Goal: Transaction & Acquisition: Register for event/course

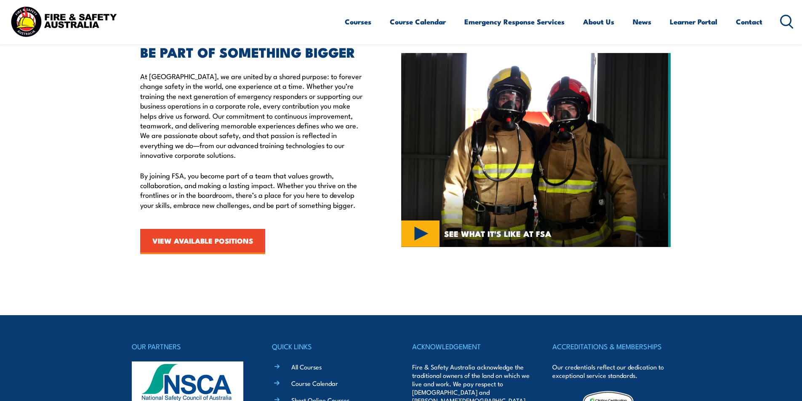
click at [786, 20] on icon at bounding box center [786, 22] width 13 height 14
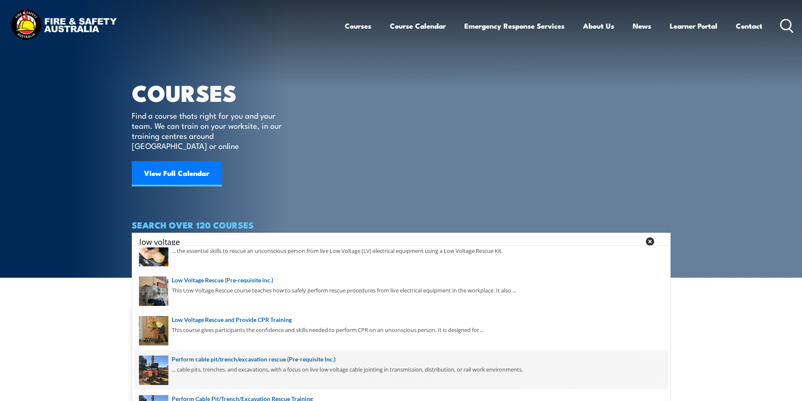
scroll to position [119, 0]
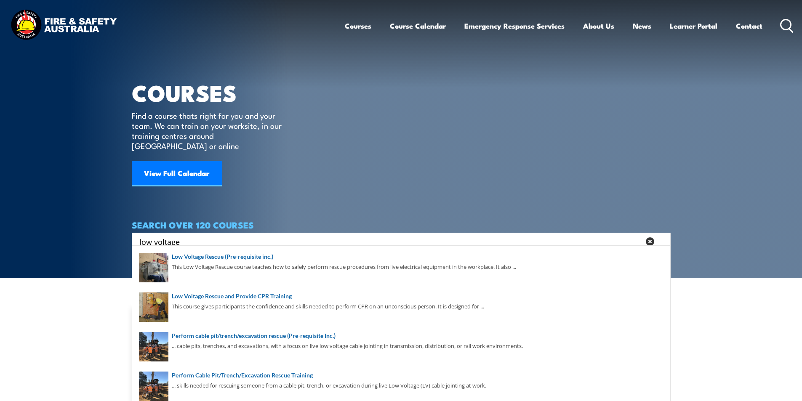
type input "low voltage"
click at [577, 172] on article "COURSES Find a course thats right for you and your team. We can train on your w…" at bounding box center [401, 125] width 539 height 250
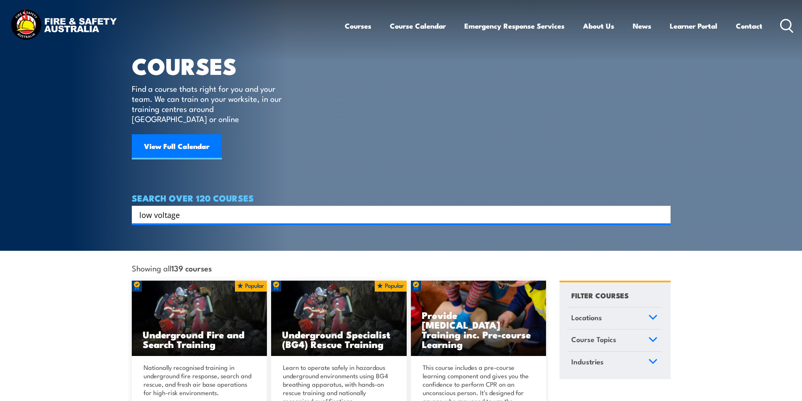
scroll to position [0, 0]
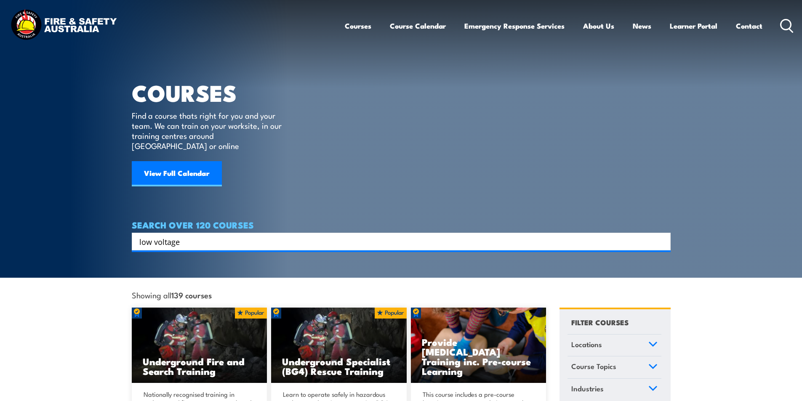
click at [192, 235] on input "low voltage" at bounding box center [395, 241] width 513 height 13
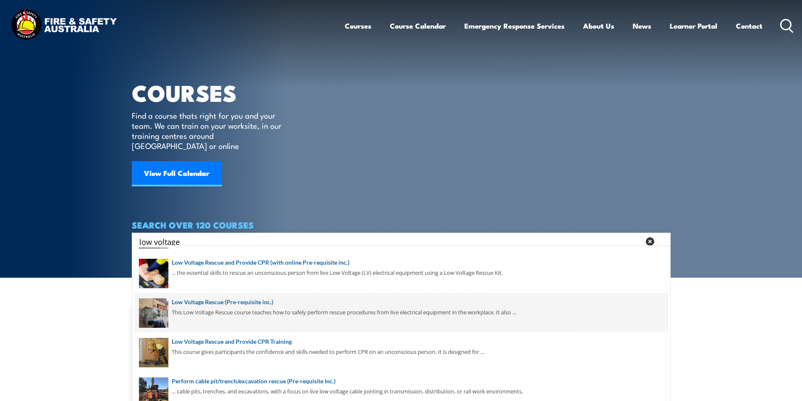
scroll to position [119, 0]
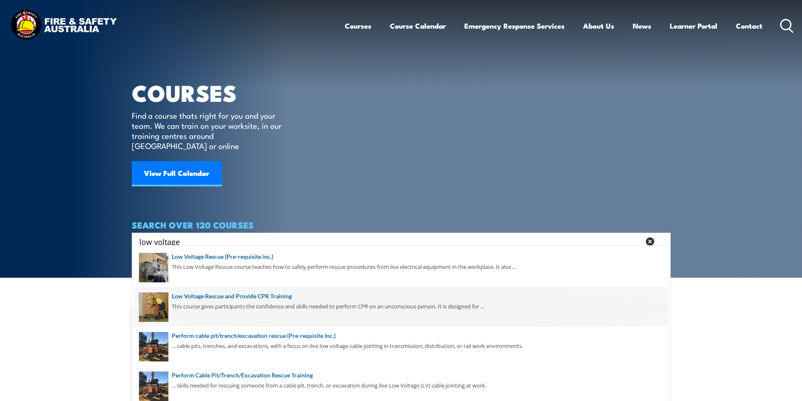
click at [283, 296] on span at bounding box center [401, 307] width 534 height 40
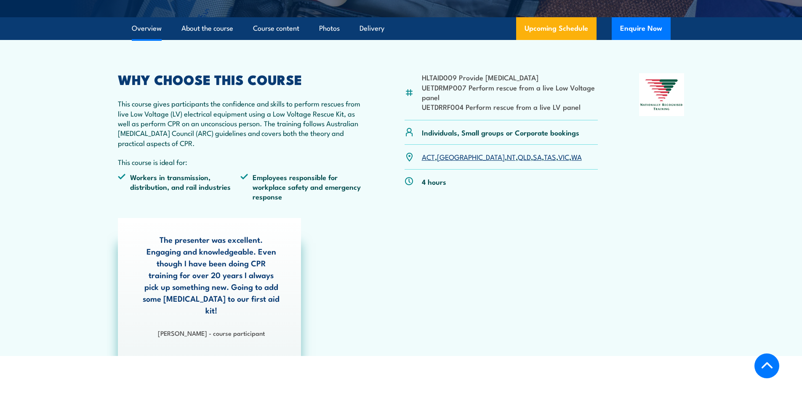
click at [518, 157] on link "QLD" at bounding box center [524, 157] width 13 height 10
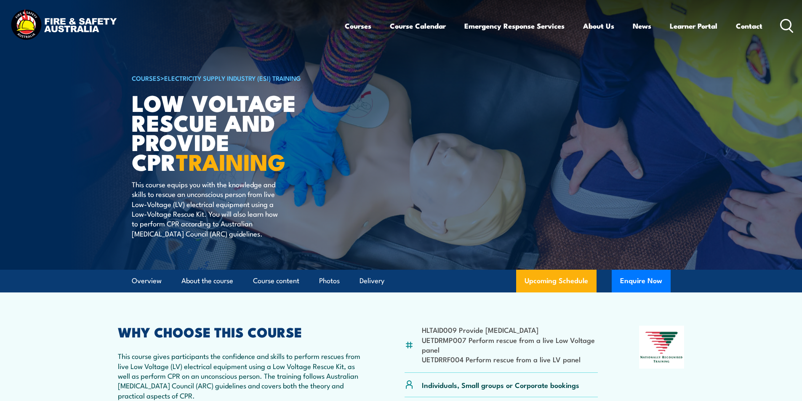
drag, startPoint x: 788, startPoint y: 22, endPoint x: 406, endPoint y: 165, distance: 407.9
click at [788, 22] on icon at bounding box center [786, 26] width 13 height 14
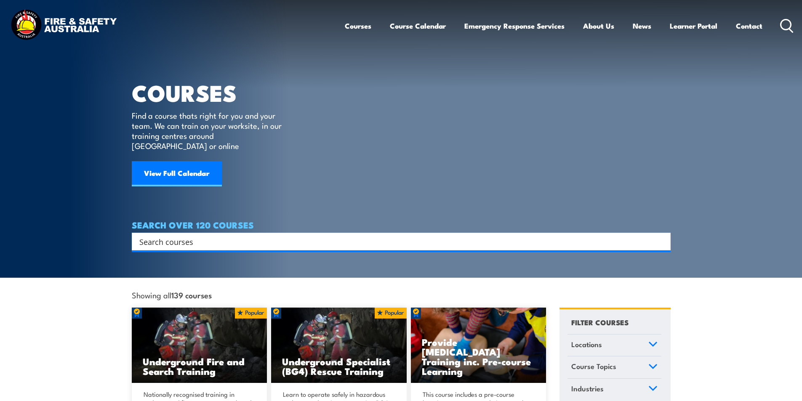
click at [203, 235] on input "Search input" at bounding box center [395, 241] width 513 height 13
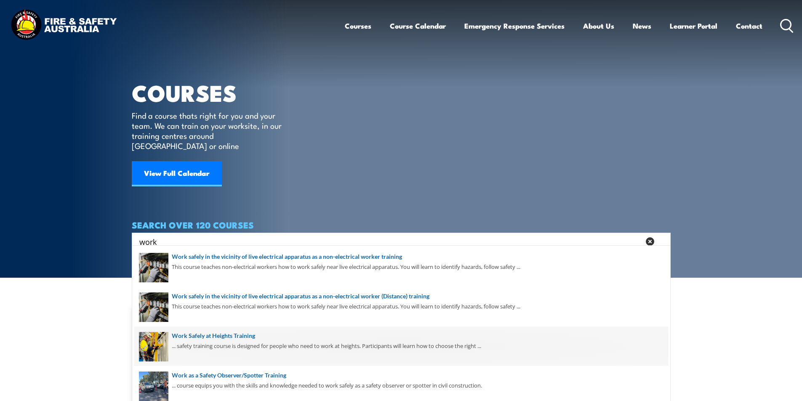
type input "work"
click at [245, 335] on span at bounding box center [401, 347] width 534 height 40
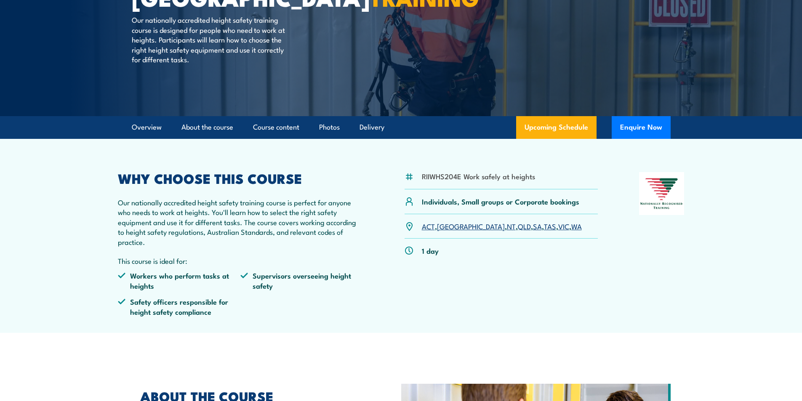
scroll to position [126, 0]
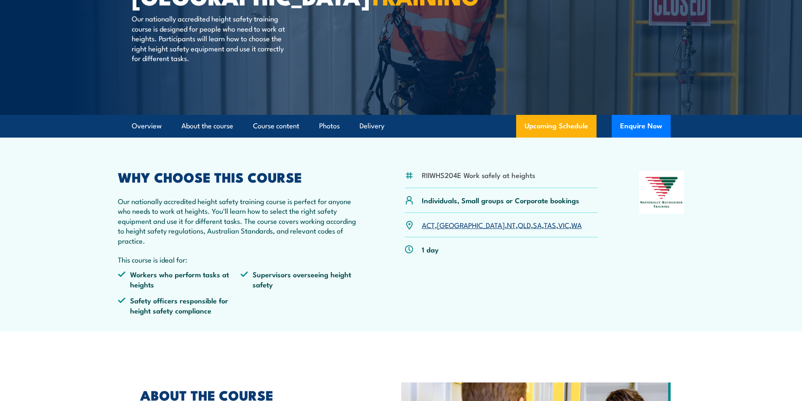
click at [518, 225] on link "QLD" at bounding box center [524, 225] width 13 height 10
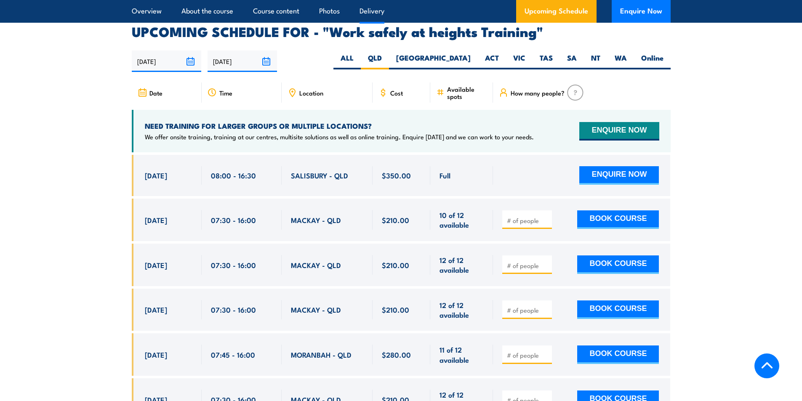
scroll to position [1340, 0]
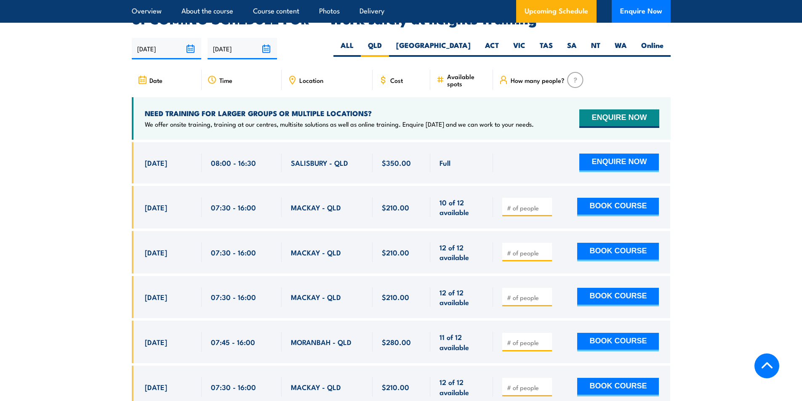
click at [531, 204] on input "number" at bounding box center [528, 208] width 42 height 8
type input "1"
click at [612, 198] on button "BOOK COURSE" at bounding box center [618, 207] width 82 height 19
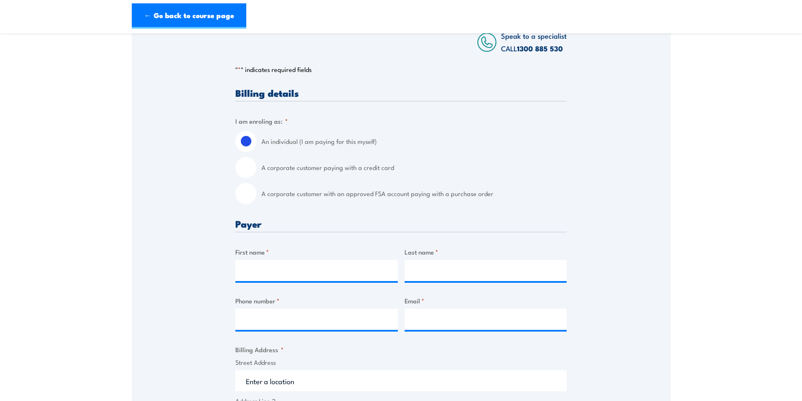
scroll to position [210, 0]
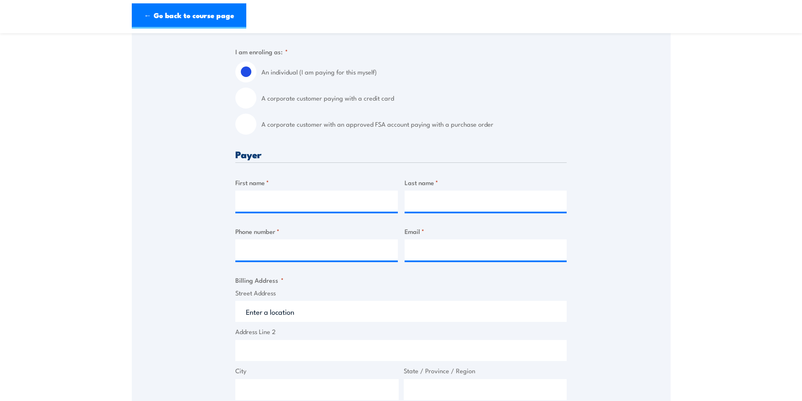
click at [273, 131] on label "A corporate customer with an approved FSA account paying with a purchase order" at bounding box center [413, 124] width 305 height 21
click at [256, 131] on input "A corporate customer with an approved FSA account paying with a purchase order" at bounding box center [245, 124] width 21 height 21
radio input "true"
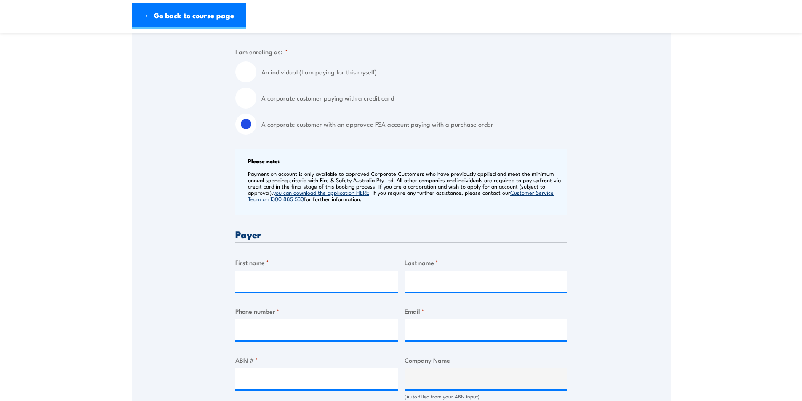
scroll to position [295, 0]
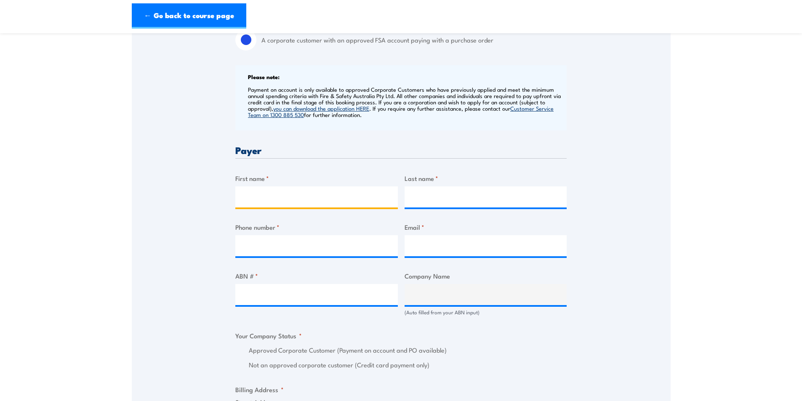
click at [259, 200] on input "First name *" at bounding box center [316, 197] width 163 height 21
type input "Lyndal"
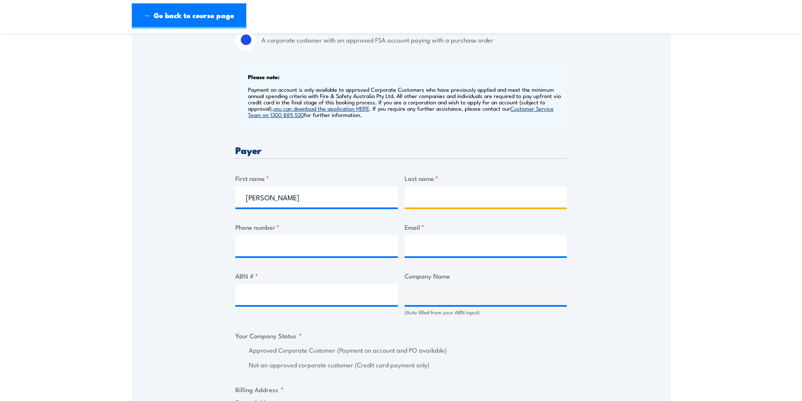
type input "James"
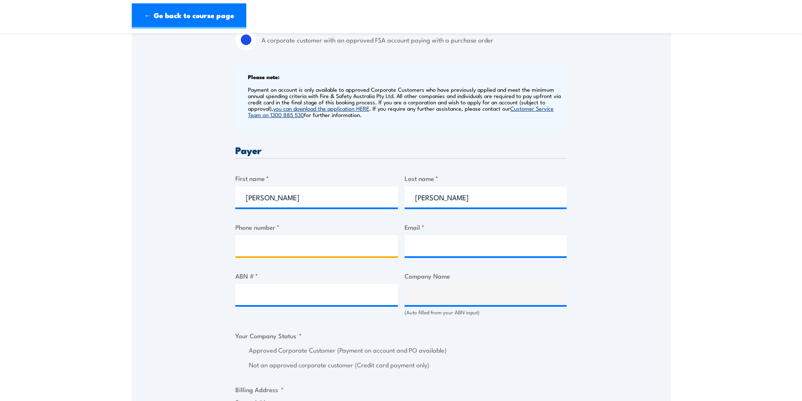
type input "0749404354"
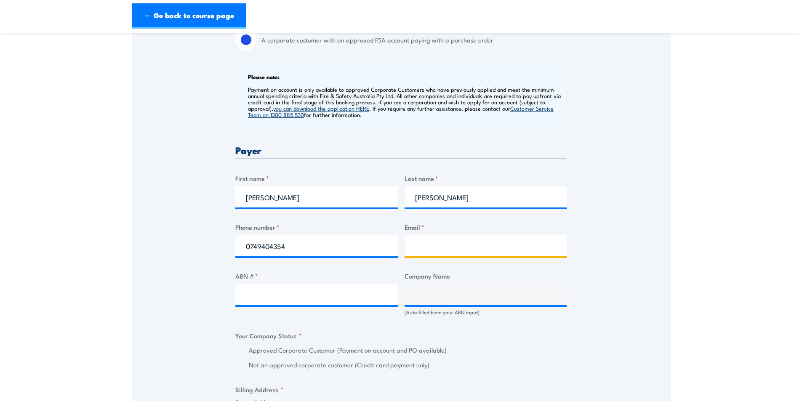
type input "BMATrainingBookingFormInbox@bhp.com"
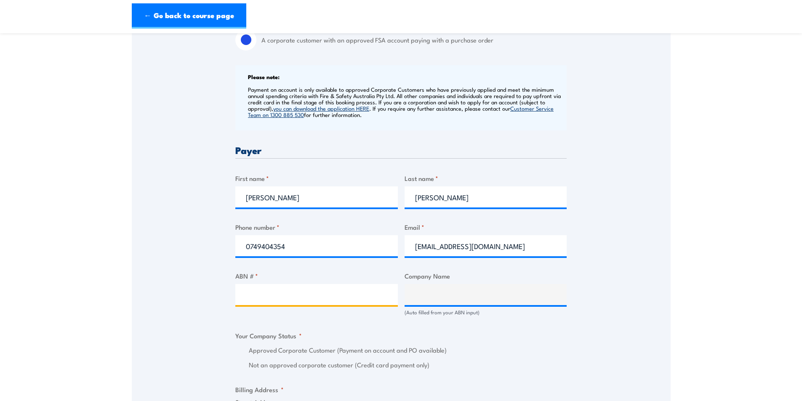
click at [266, 302] on input "ABN # *" at bounding box center [316, 294] width 163 height 21
type input "67096412752"
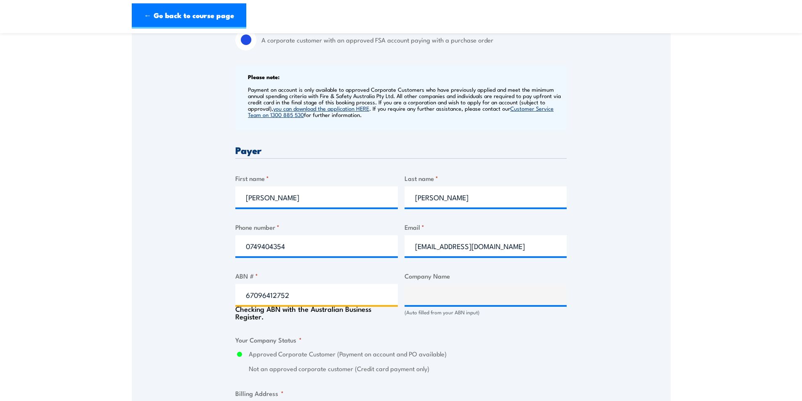
type input "BM ALLIANCE COAL OPERATIONS PTY LIMITED"
radio input "true"
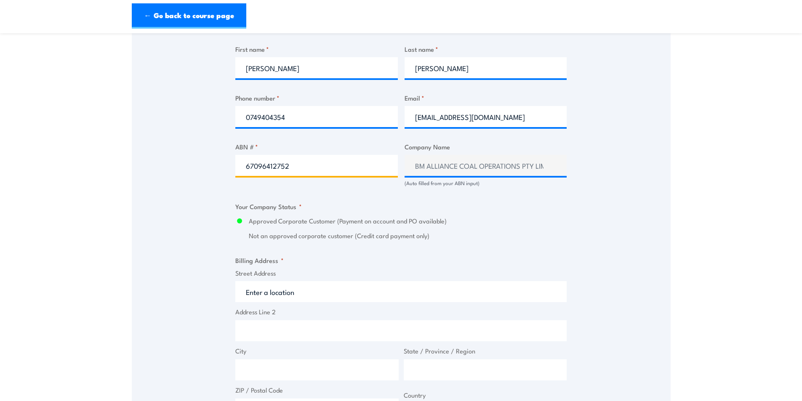
scroll to position [505, 0]
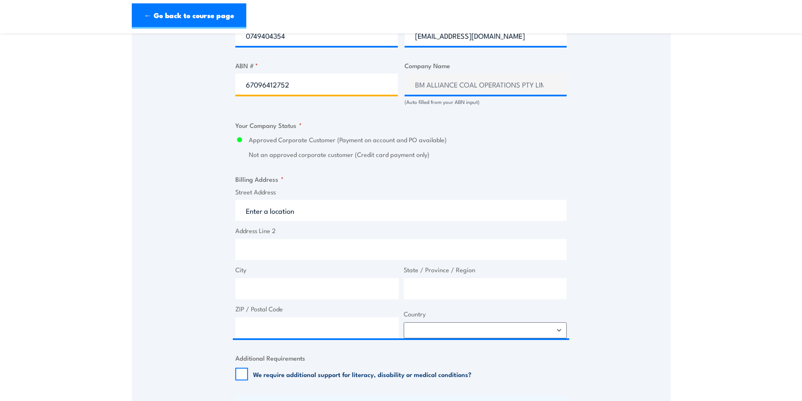
type input "67096412752"
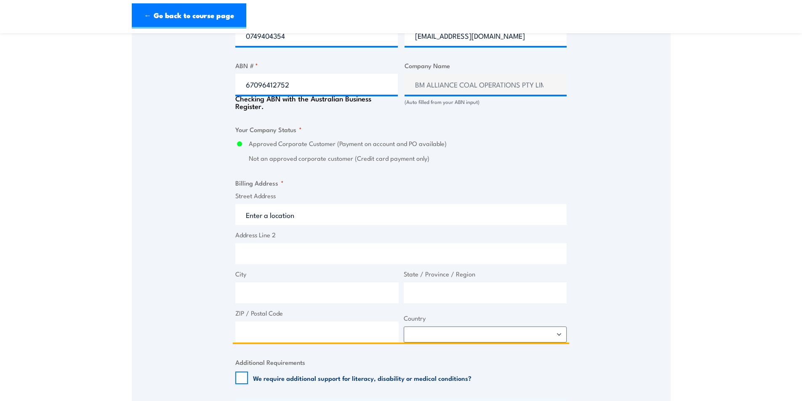
click at [273, 216] on input "Street Address" at bounding box center [400, 214] width 331 height 21
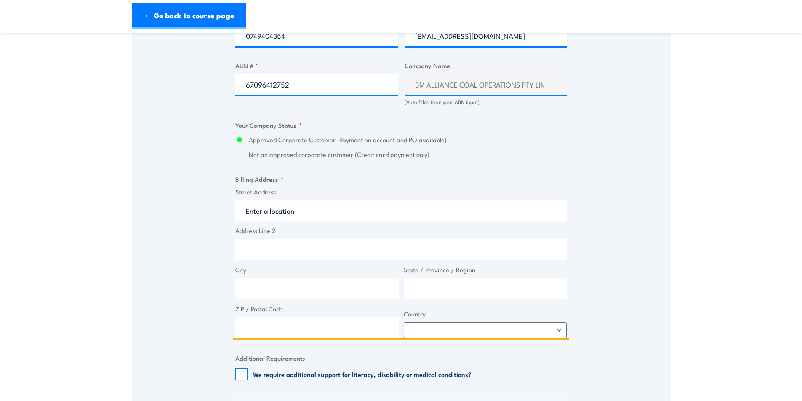
click at [276, 217] on input "Street Address" at bounding box center [400, 210] width 331 height 21
type input "GPO Box 1389"
type input "Brisbane"
type input "Queensland"
type input "4001"
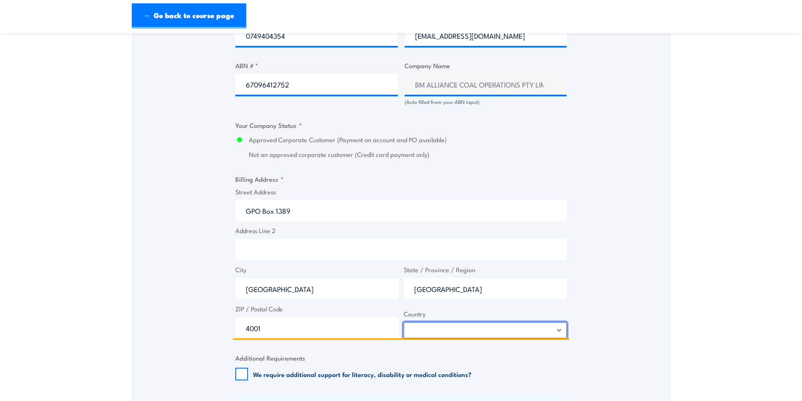
click at [416, 333] on select "[GEOGRAPHIC_DATA] [GEOGRAPHIC_DATA] [GEOGRAPHIC_DATA] [US_STATE] [GEOGRAPHIC_DA…" at bounding box center [485, 330] width 163 height 16
select select "[GEOGRAPHIC_DATA]"
click at [404, 328] on select "[GEOGRAPHIC_DATA] [GEOGRAPHIC_DATA] [GEOGRAPHIC_DATA] [US_STATE] [GEOGRAPHIC_DA…" at bounding box center [485, 330] width 163 height 16
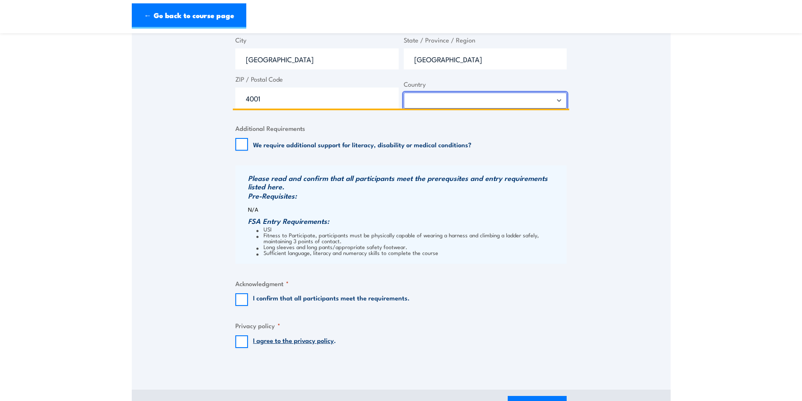
scroll to position [800, 0]
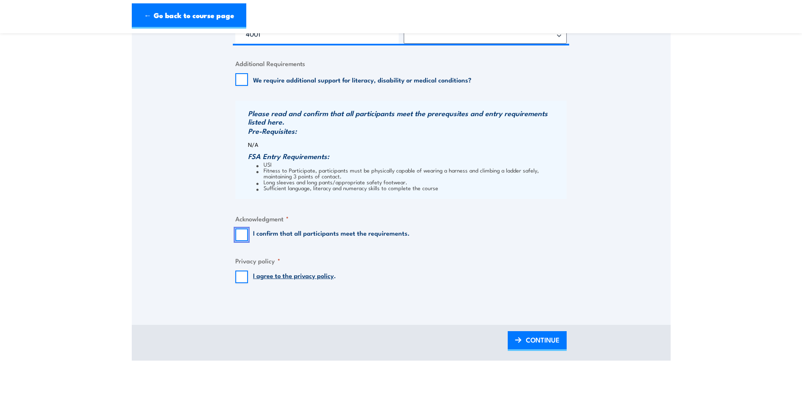
click at [245, 241] on input "I confirm that all participants meet the requirements." at bounding box center [241, 235] width 13 height 13
checkbox input "true"
click at [240, 282] on input "I agree to the privacy policy ." at bounding box center [241, 277] width 13 height 13
checkbox input "true"
drag, startPoint x: 542, startPoint y: 347, endPoint x: 618, endPoint y: 241, distance: 131.0
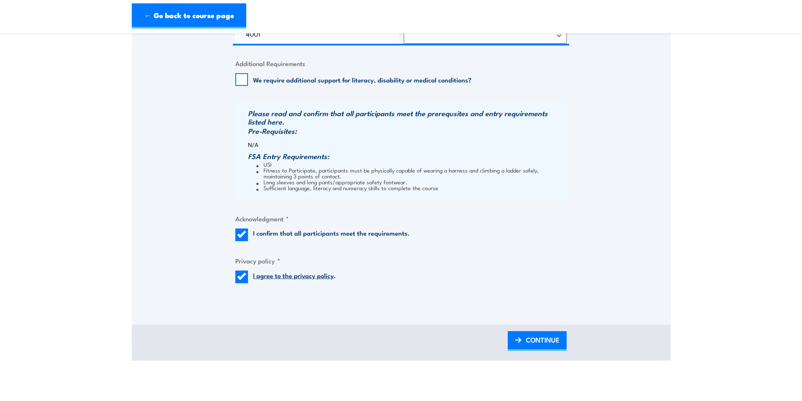
click at [542, 346] on span "CONTINUE" at bounding box center [543, 340] width 34 height 22
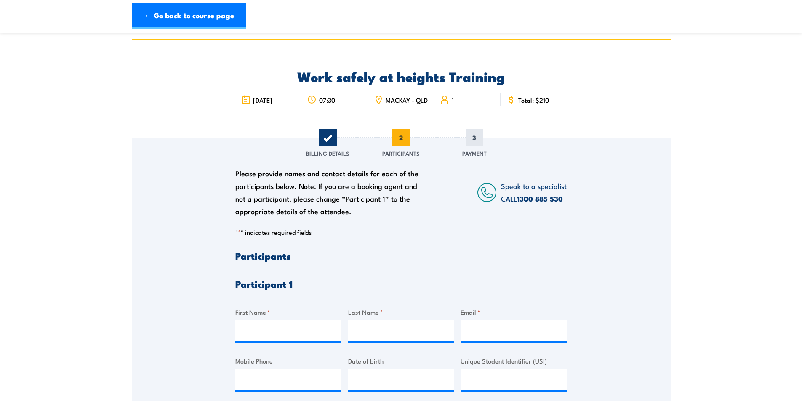
scroll to position [0, 0]
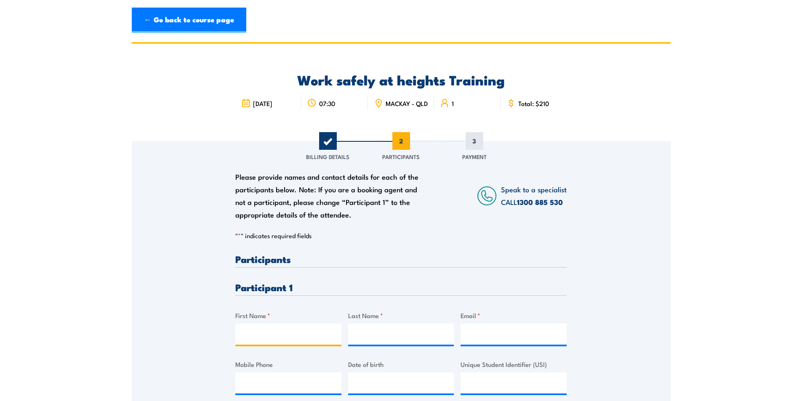
click at [262, 334] on input "First Name *" at bounding box center [288, 334] width 106 height 21
type input "John"
type input "Bennett"
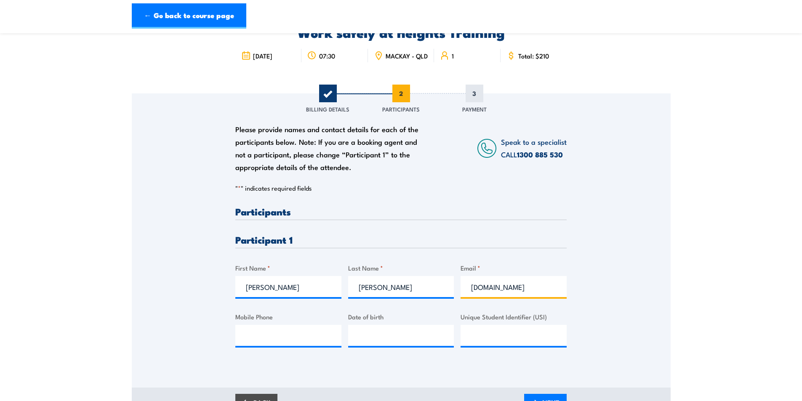
scroll to position [84, 0]
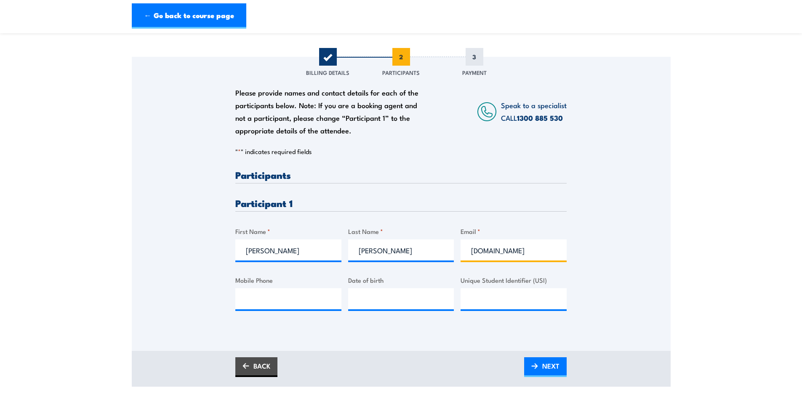
type input "john.m.bennettbhp.com"
click at [260, 304] on input "Mobile Phone" at bounding box center [288, 298] width 106 height 21
click at [263, 304] on input "0408844610" at bounding box center [288, 298] width 106 height 21
click at [276, 304] on input "0408 844610" at bounding box center [288, 298] width 106 height 21
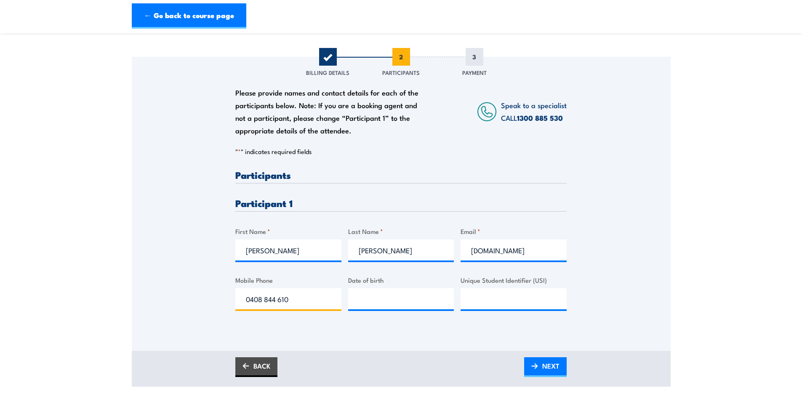
type input "0408 844 610"
click at [389, 306] on input "__/__/____" at bounding box center [401, 298] width 106 height 21
type input "01/06/1974"
click at [505, 304] on input "Unique Student Identifier (USI)" at bounding box center [514, 298] width 106 height 21
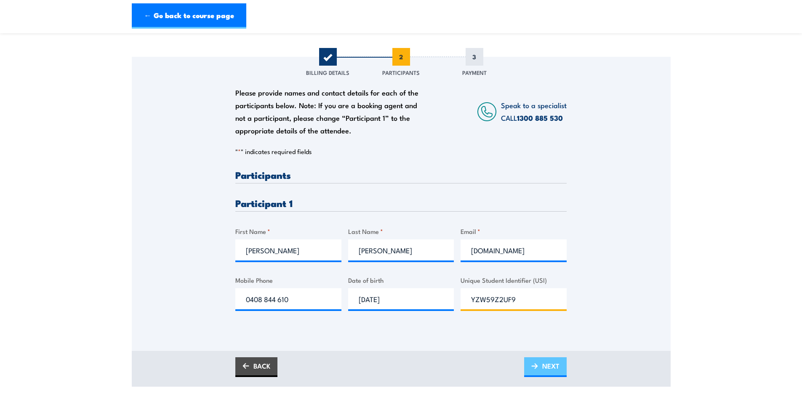
type input "YZW59Z2UF9"
click at [544, 373] on span "NEXT" at bounding box center [550, 366] width 17 height 22
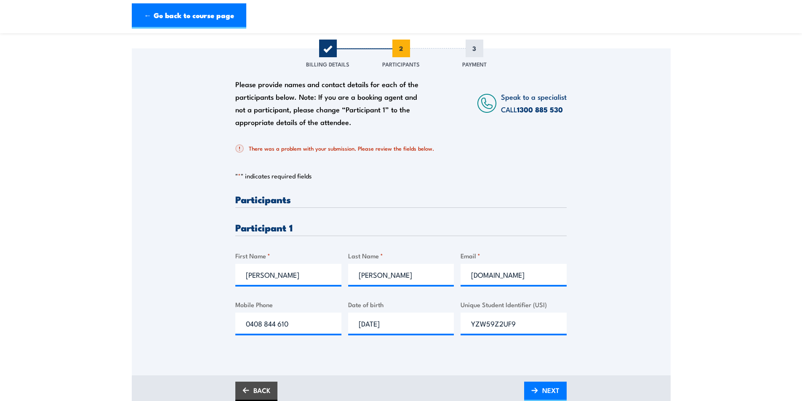
scroll to position [168, 0]
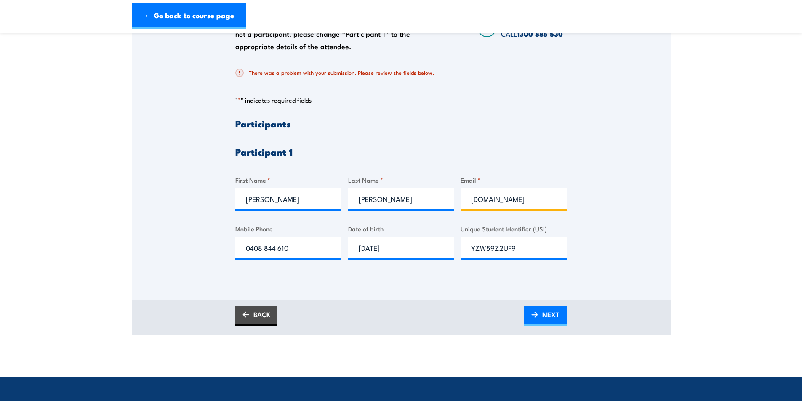
click at [545, 203] on input "john.m.bennettbhp.com" at bounding box center [514, 198] width 106 height 21
click at [541, 203] on input "john.m.bennettbhp.com" at bounding box center [514, 198] width 106 height 21
drag, startPoint x: 525, startPoint y: 253, endPoint x: 420, endPoint y: 249, distance: 104.9
click at [420, 249] on div "Please provide names and contact details for each of the participants below. No…" at bounding box center [400, 196] width 331 height 154
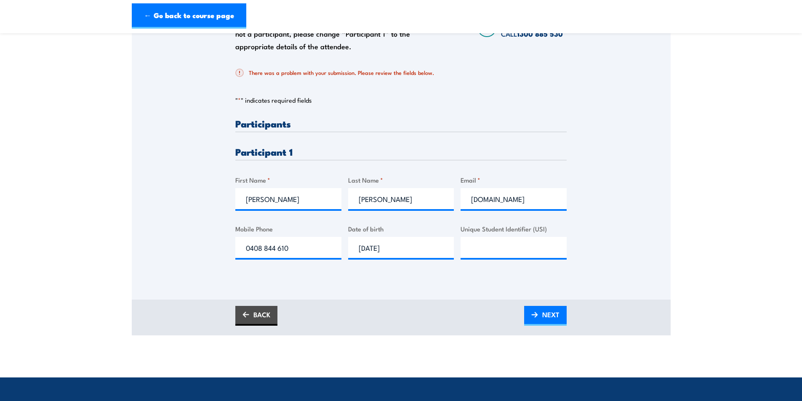
drag, startPoint x: 544, startPoint y: 318, endPoint x: 568, endPoint y: 239, distance: 82.7
click at [544, 318] on span "NEXT" at bounding box center [550, 315] width 17 height 22
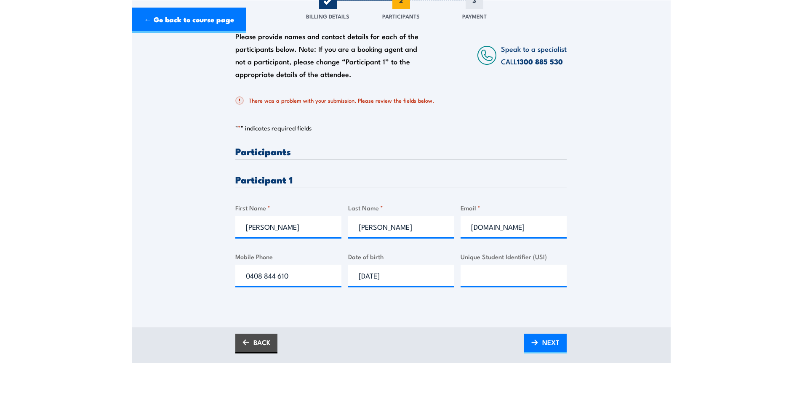
scroll to position [210, 0]
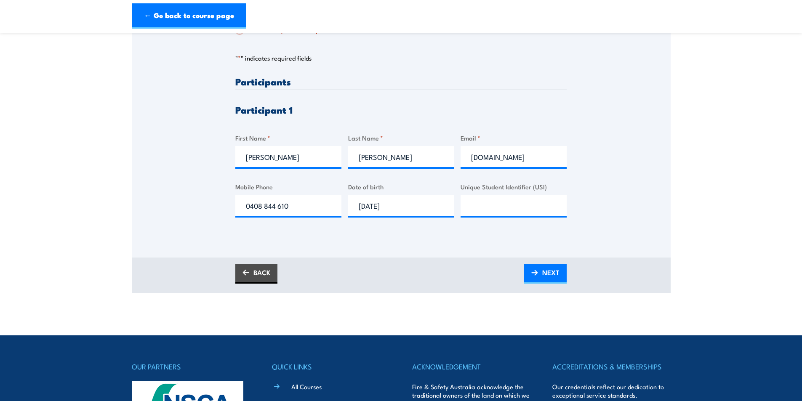
click at [248, 276] on img at bounding box center [245, 273] width 7 height 6
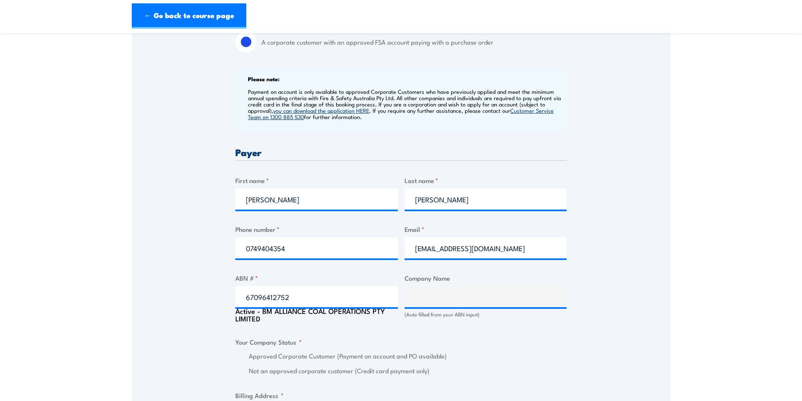
scroll to position [463, 0]
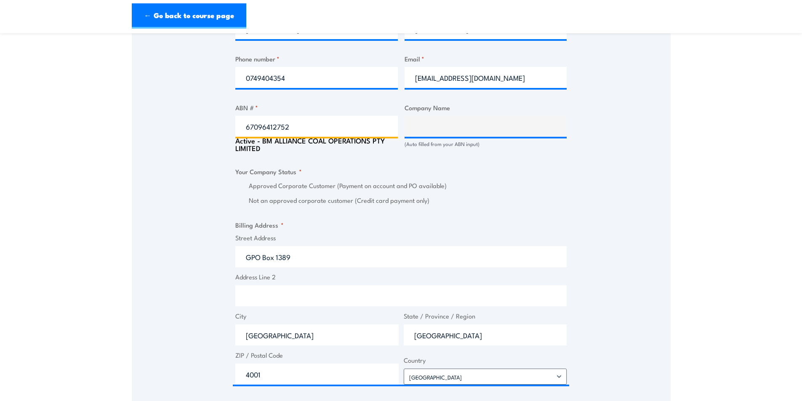
drag, startPoint x: 286, startPoint y: 130, endPoint x: 224, endPoint y: 130, distance: 62.3
click at [224, 130] on div "Speak to a specialist CALL 1300 885 530 CALL 1300 885 530 " * " indicates requi…" at bounding box center [401, 160] width 539 height 964
type input "67096412752"
drag, startPoint x: 112, startPoint y: 125, endPoint x: 98, endPoint y: 124, distance: 14.7
click at [99, 124] on section "Work safely at heights Training 27 August 2025 1 "" at bounding box center [401, 140] width 802 height 1122
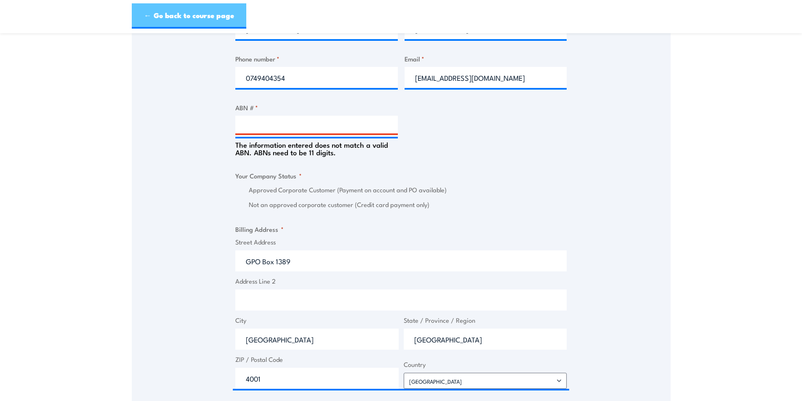
click at [176, 12] on link "← Go back to course page" at bounding box center [189, 15] width 115 height 25
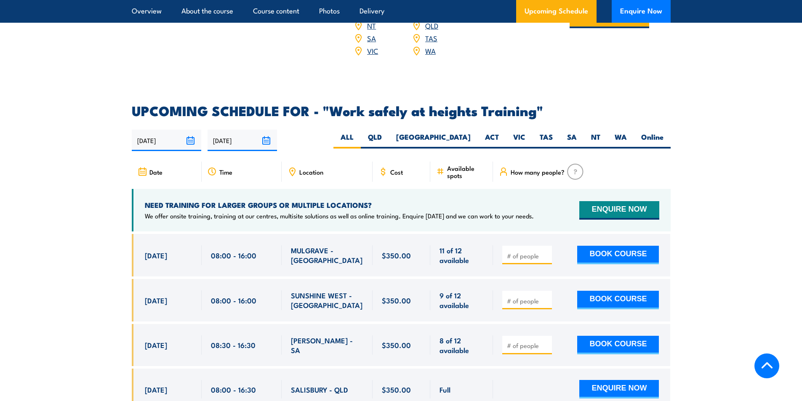
scroll to position [1129, 0]
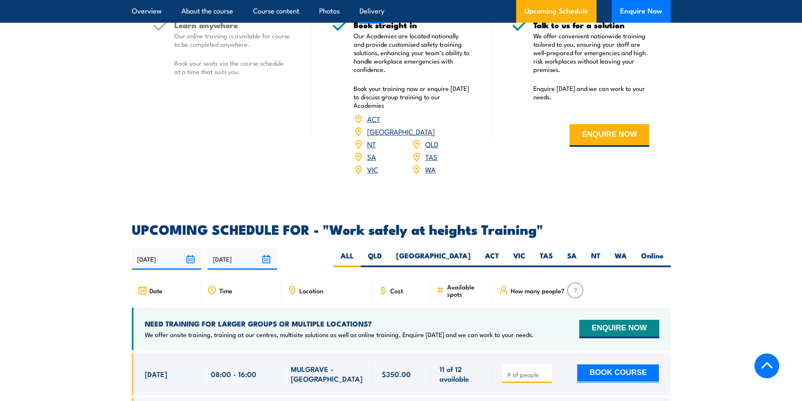
click at [430, 139] on link "QLD" at bounding box center [431, 144] width 13 height 10
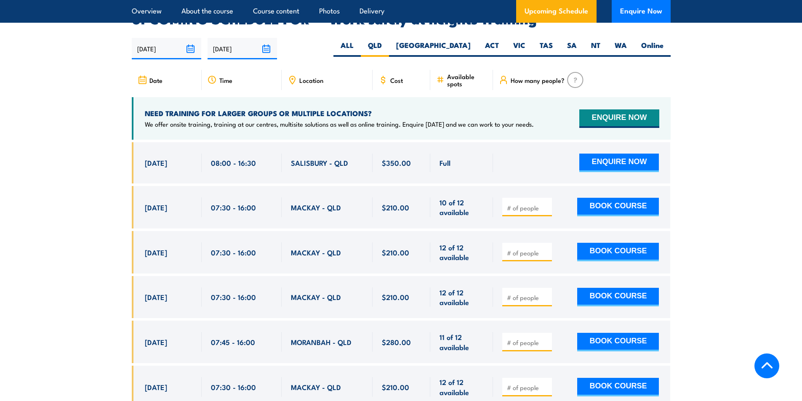
click at [519, 204] on input "number" at bounding box center [528, 208] width 42 height 8
type input "1"
click at [595, 198] on button "BOOK COURSE" at bounding box center [618, 207] width 82 height 19
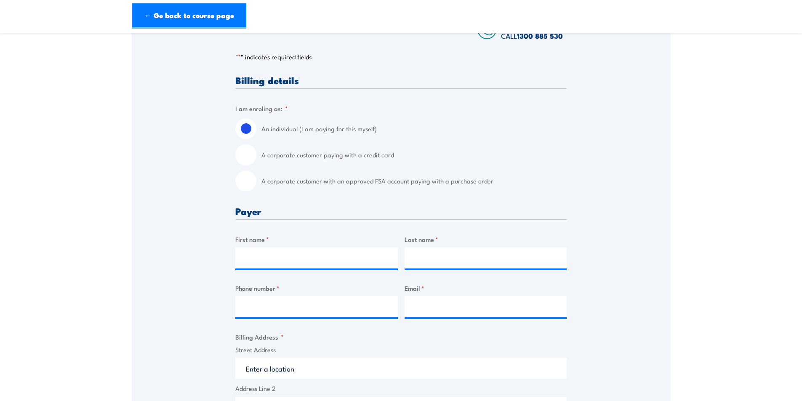
scroll to position [210, 0]
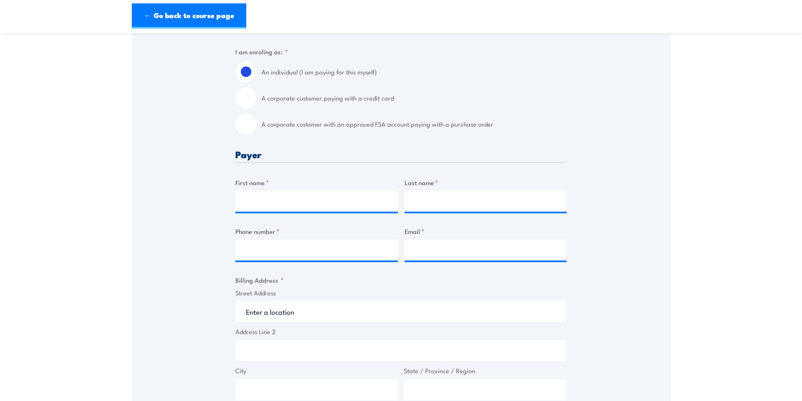
click at [259, 125] on div "A corporate customer with an approved FSA account paying with a purchase order" at bounding box center [400, 124] width 331 height 21
click at [314, 126] on label "A corporate customer with an approved FSA account paying with a purchase order" at bounding box center [413, 124] width 305 height 21
click at [256, 126] on input "A corporate customer with an approved FSA account paying with a purchase order" at bounding box center [245, 124] width 21 height 21
radio input "true"
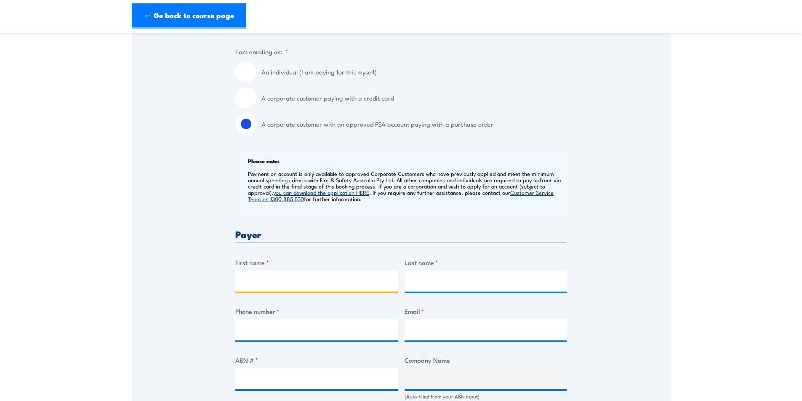
click at [259, 288] on input "First name *" at bounding box center [316, 281] width 163 height 21
type input "Lyndal"
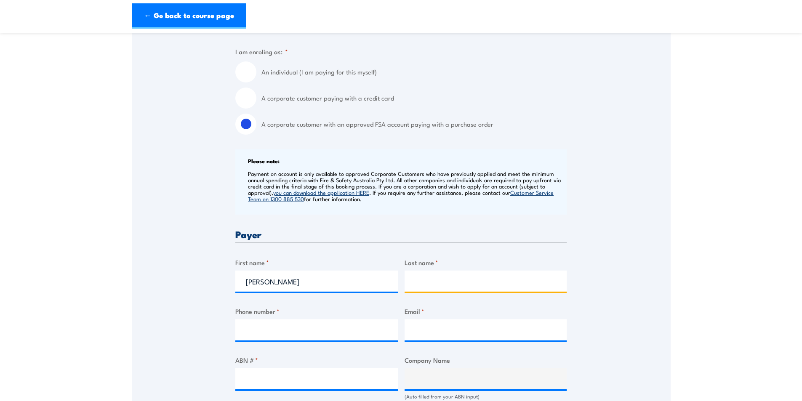
type input "James"
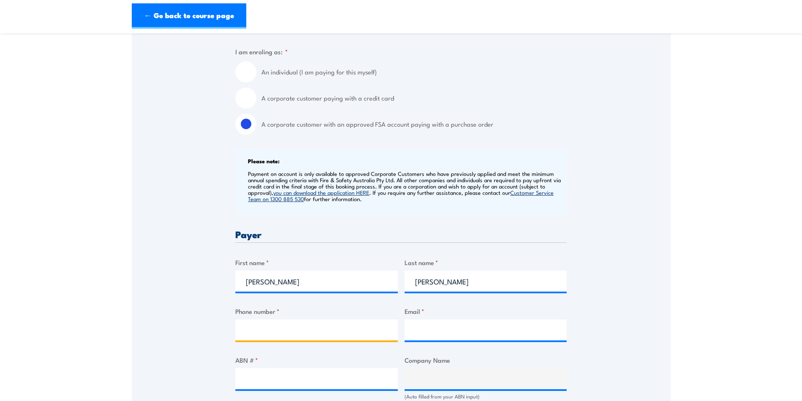
type input "0749404354"
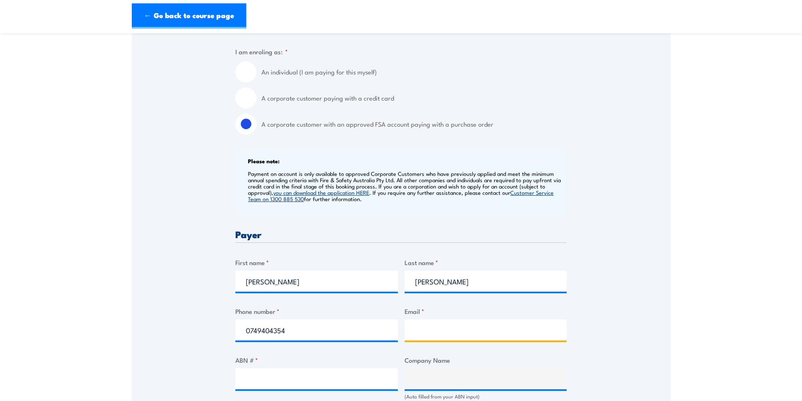
type input "BMATrainingBookingFormInbox@bhp.com"
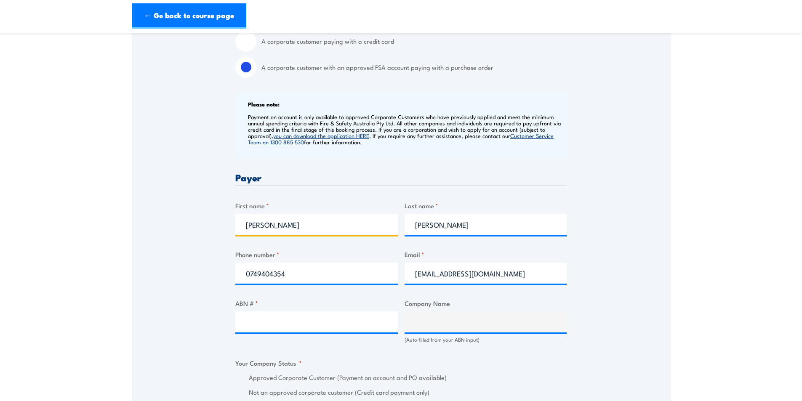
scroll to position [337, 0]
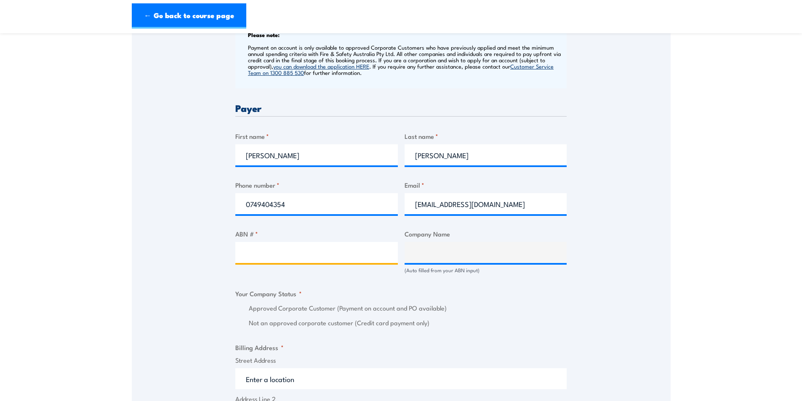
click at [288, 256] on input "ABN # *" at bounding box center [316, 252] width 163 height 21
type input "67096412752"
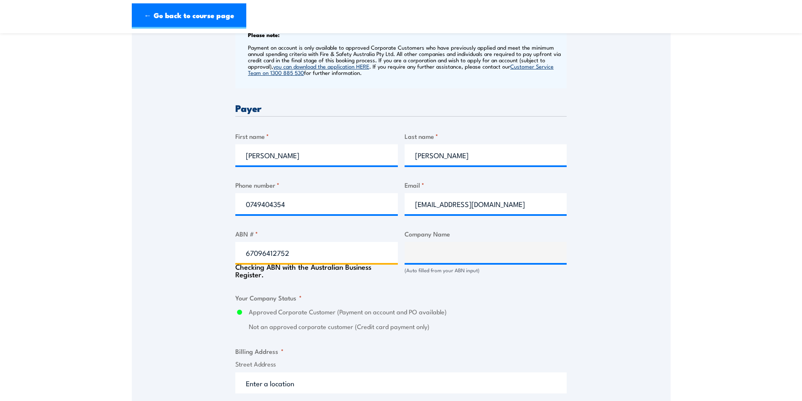
type input "BM ALLIANCE COAL OPERATIONS PTY LIMITED"
radio input "true"
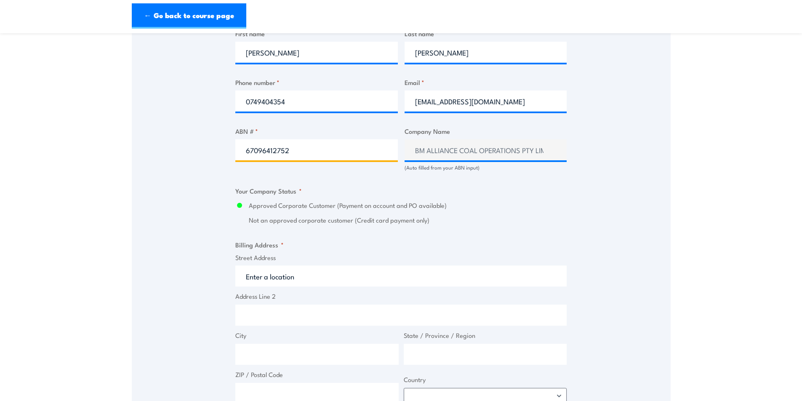
scroll to position [505, 0]
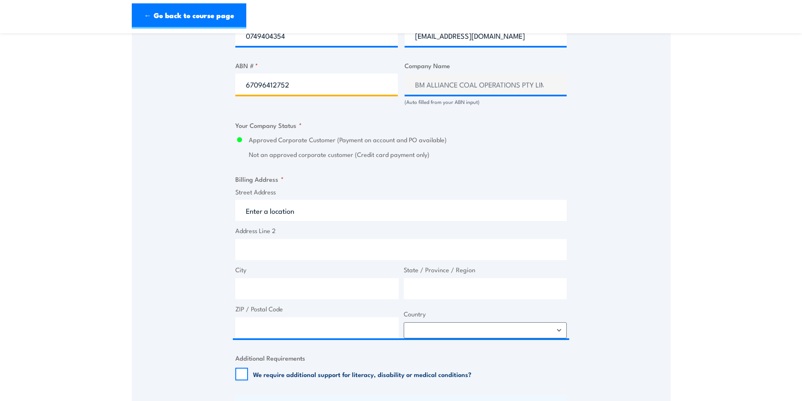
type input "67096412752"
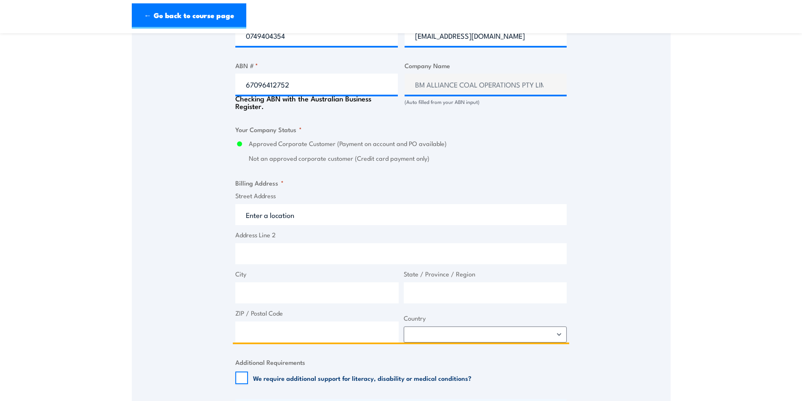
click at [277, 217] on input "Street Address" at bounding box center [400, 214] width 331 height 21
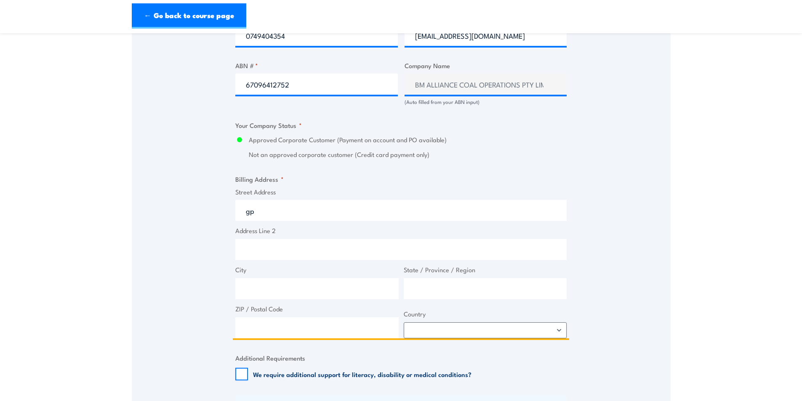
type input "g"
type input "GPO Box 1389"
type input "Brisbane"
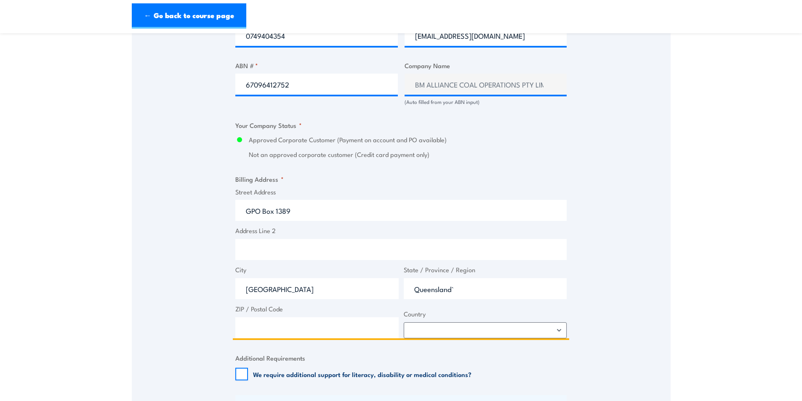
drag, startPoint x: 457, startPoint y: 292, endPoint x: 462, endPoint y: 297, distance: 7.4
click at [457, 292] on input "Queensland`" at bounding box center [485, 288] width 163 height 21
type input "[GEOGRAPHIC_DATA]"
click at [288, 332] on input "ZIP / Postal Code" at bounding box center [316, 327] width 163 height 21
type input "4001"
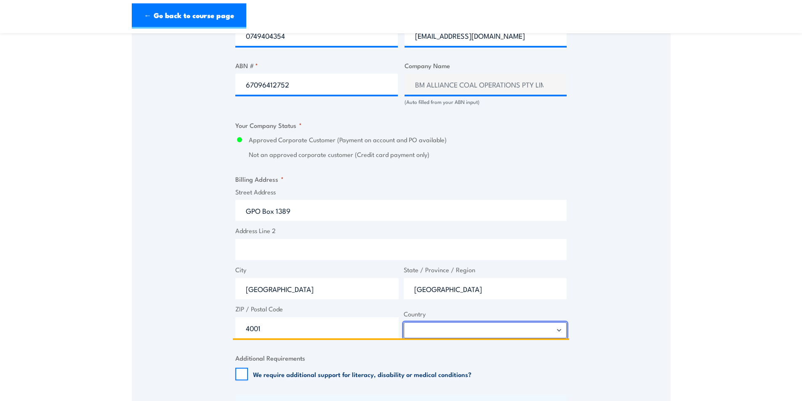
select select "Australia"
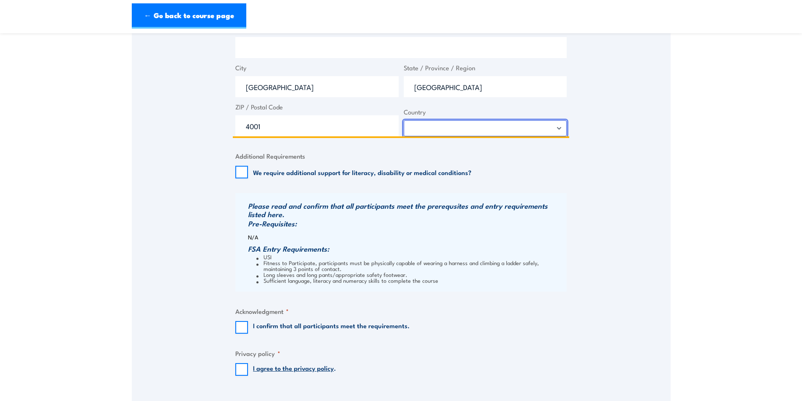
scroll to position [716, 0]
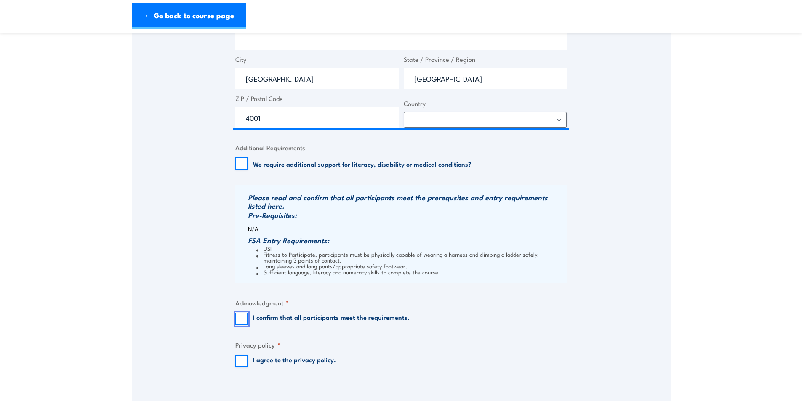
click at [241, 322] on input "I confirm that all participants meet the requirements." at bounding box center [241, 319] width 13 height 13
checkbox input "true"
drag, startPoint x: 238, startPoint y: 362, endPoint x: 337, endPoint y: 339, distance: 101.2
click at [239, 362] on input "I agree to the privacy policy ." at bounding box center [241, 361] width 13 height 13
checkbox input "true"
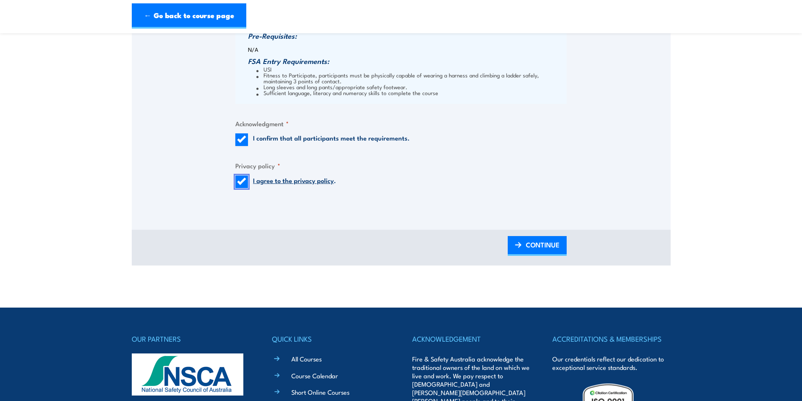
scroll to position [926, 0]
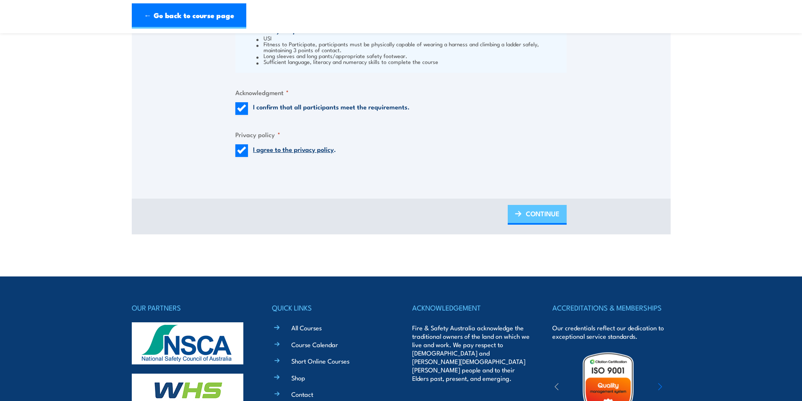
click at [536, 221] on span "CONTINUE" at bounding box center [543, 213] width 34 height 22
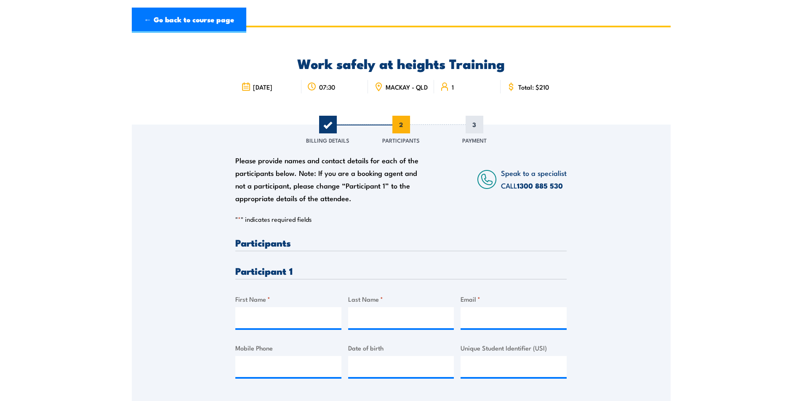
scroll to position [0, 0]
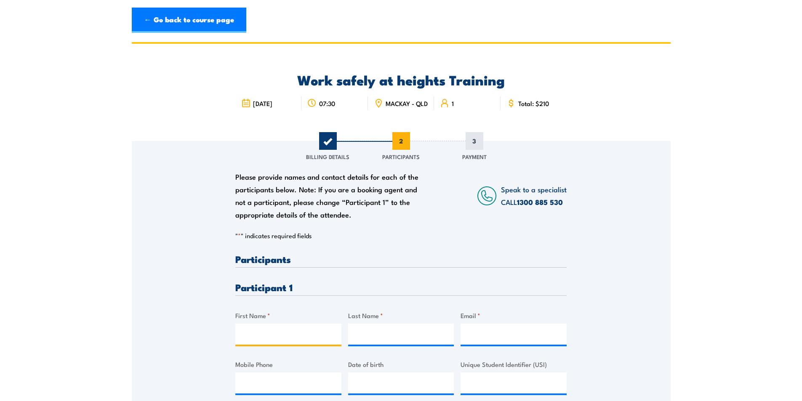
click at [279, 336] on input "First Name *" at bounding box center [288, 334] width 106 height 21
type input "John"
type input "Bennett"
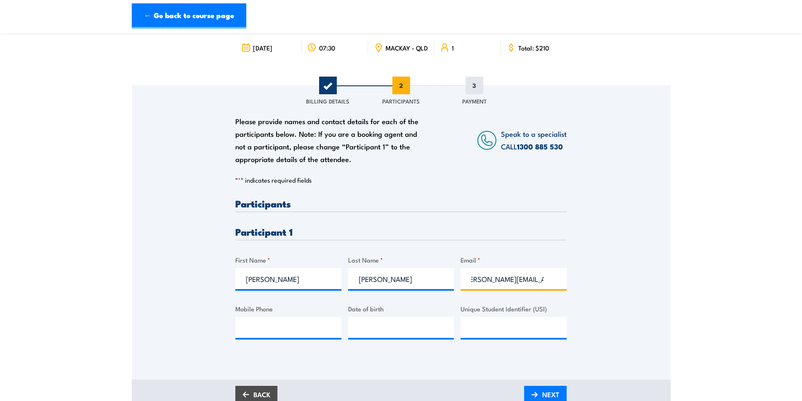
scroll to position [84, 0]
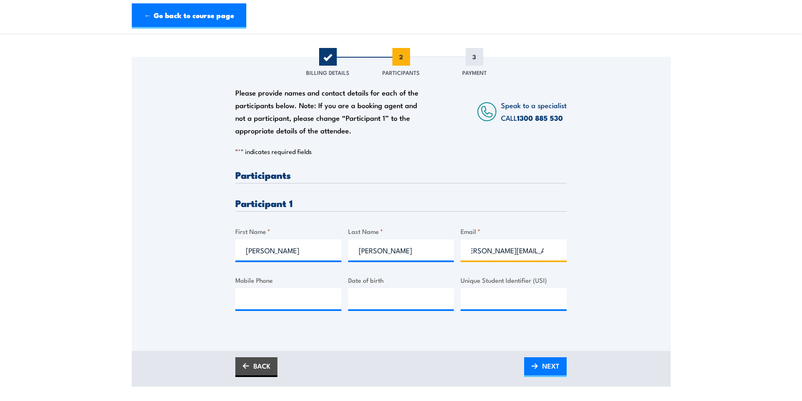
type input "john.m.bennett@bhp.com"
click at [276, 304] on input "Mobile Phone" at bounding box center [288, 298] width 106 height 21
type input "0408 844 610"
type input "01/06/1974"
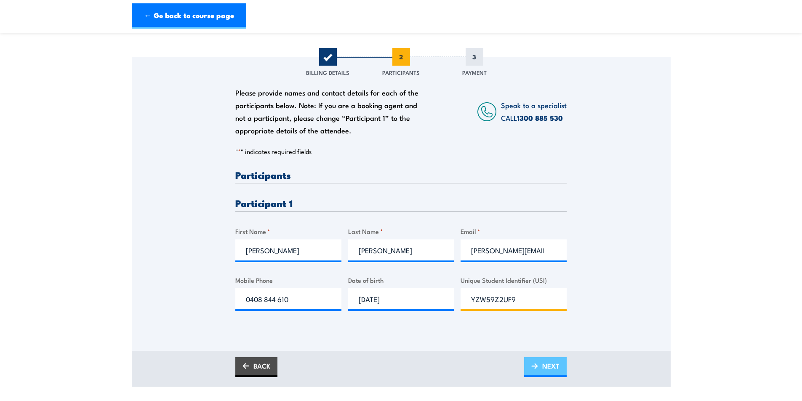
type input "YZW59Z2UF9"
click at [550, 371] on span "NEXT" at bounding box center [550, 366] width 17 height 22
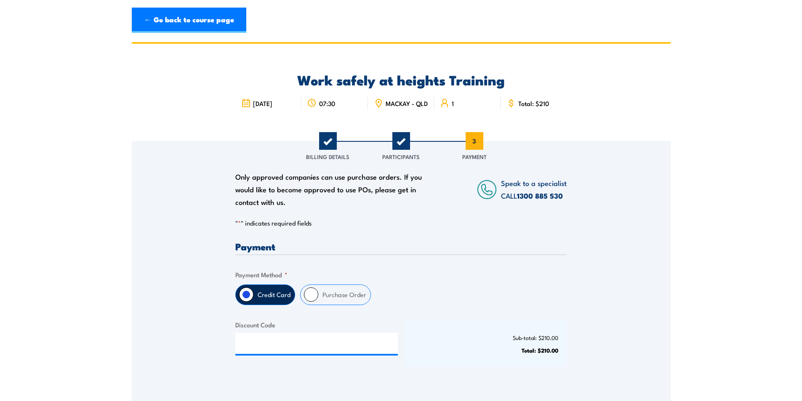
click at [349, 301] on label "Purchase Order" at bounding box center [344, 295] width 52 height 20
click at [318, 301] on input "Purchase Order" at bounding box center [311, 295] width 14 height 14
radio input "true"
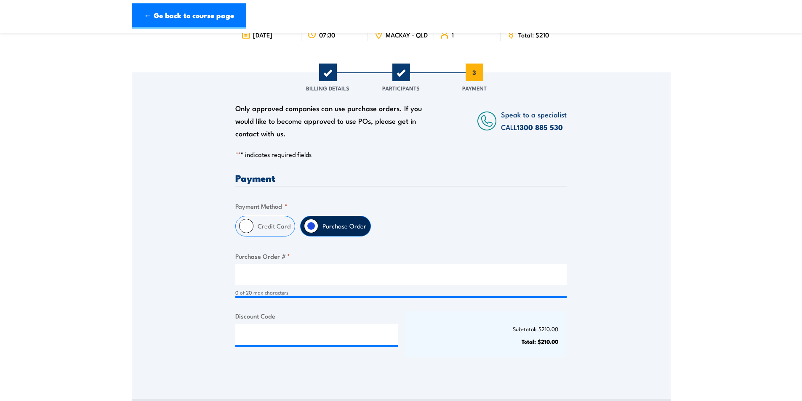
scroll to position [126, 0]
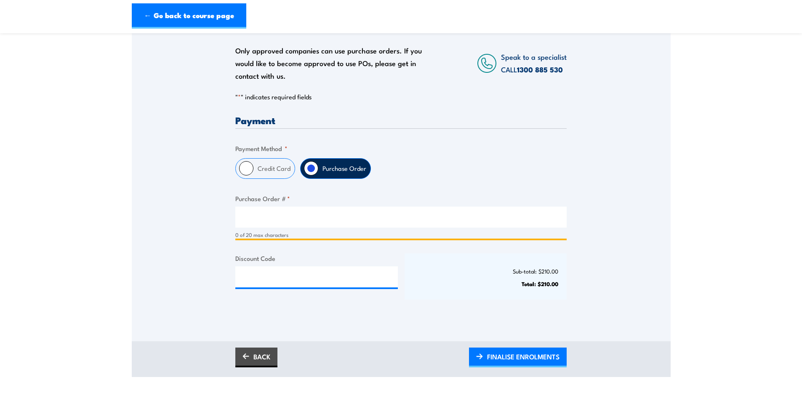
click at [260, 228] on input "Purchase Order # *" at bounding box center [400, 217] width 331 height 21
type input "4518265506"
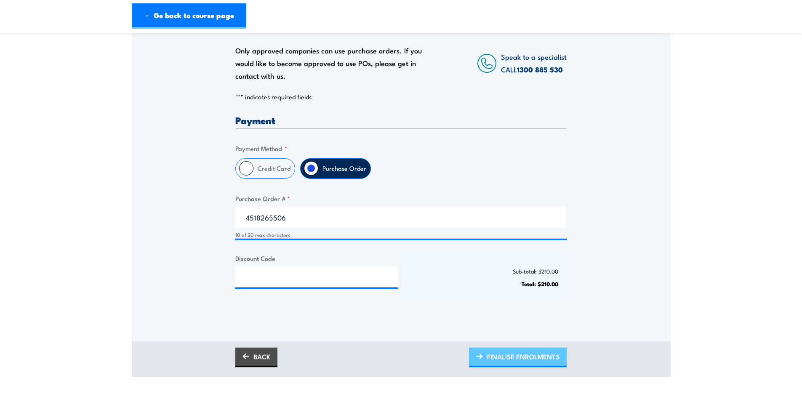
click at [504, 363] on span "FINALISE ENROLMENTS" at bounding box center [523, 357] width 72 height 22
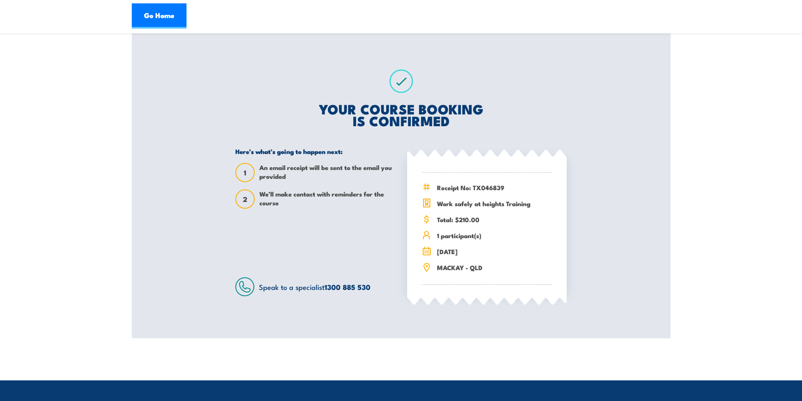
scroll to position [42, 0]
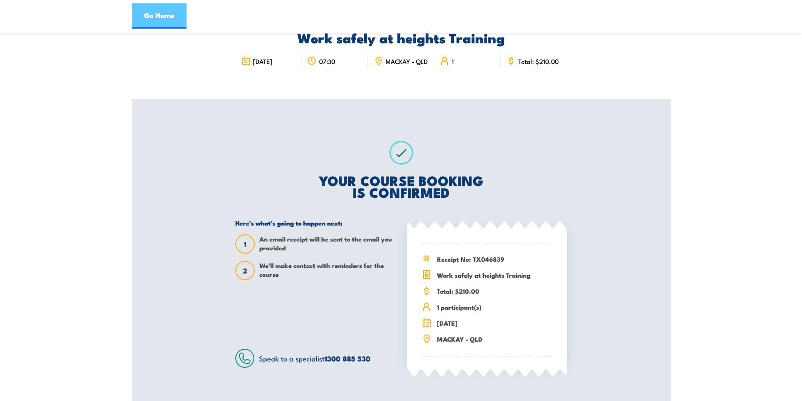
click at [154, 14] on link "Go Home" at bounding box center [159, 15] width 55 height 25
